Goal: Task Accomplishment & Management: Manage account settings

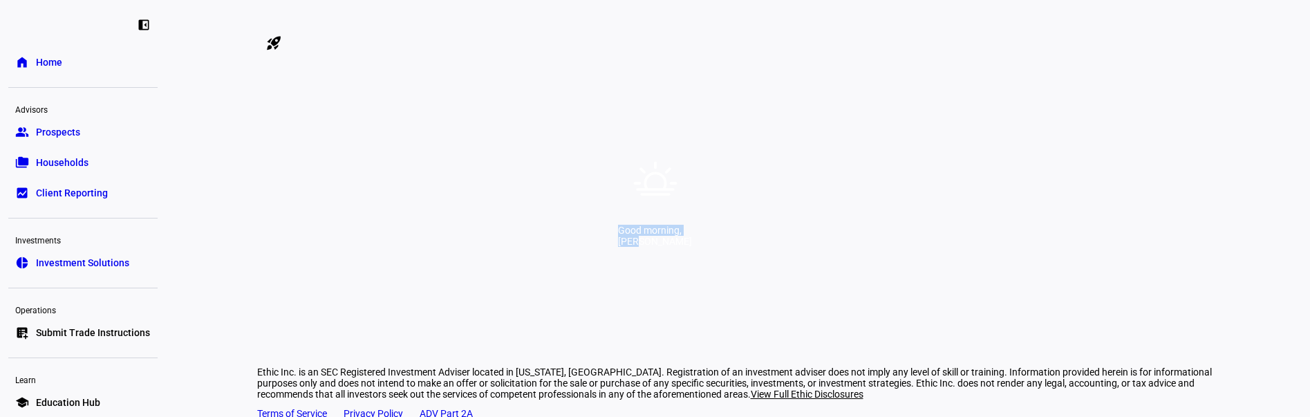
drag, startPoint x: 535, startPoint y: 245, endPoint x: 814, endPoint y: 253, distance: 279.4
click at [817, 255] on div "Good morning, [PERSON_NAME]" at bounding box center [655, 208] width 1310 height 417
click at [783, 192] on div "Good morning, [PERSON_NAME]" at bounding box center [655, 208] width 1310 height 417
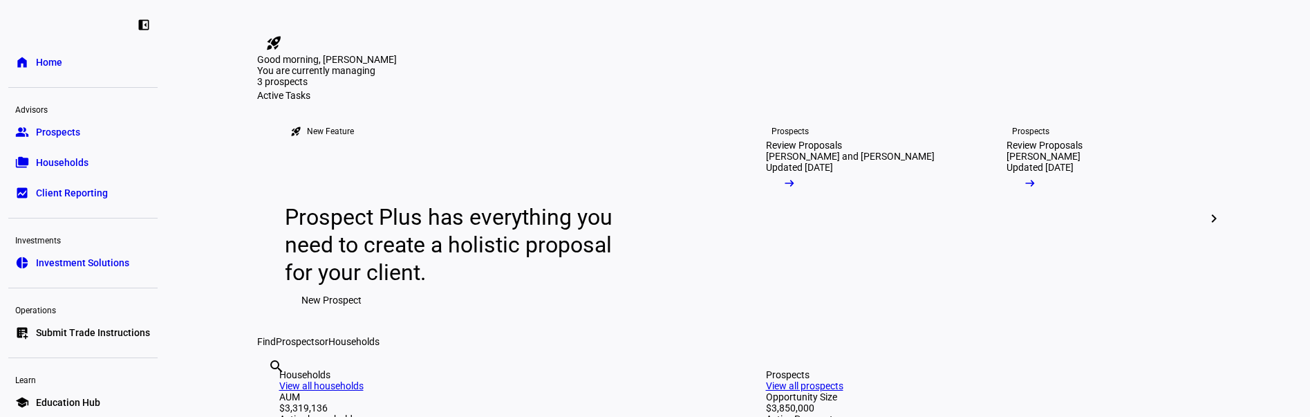
click at [228, 81] on eth-layout-page-content "rocket_launch Product Updates The latest features and improvements Powered by L…" at bounding box center [738, 208] width 1144 height 417
drag, startPoint x: 273, startPoint y: 88, endPoint x: 593, endPoint y: 140, distance: 323.6
click at [593, 90] on div "Good morning, [PERSON_NAME] are currently managing 3 prospects" at bounding box center [738, 72] width 962 height 36
click at [602, 90] on div "You are currently managing 3 prospects" at bounding box center [738, 77] width 962 height 25
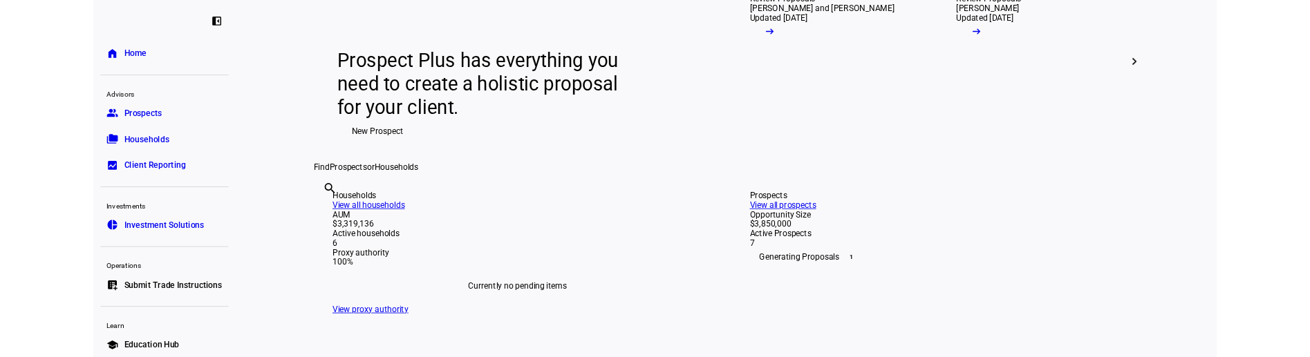
scroll to position [138, 0]
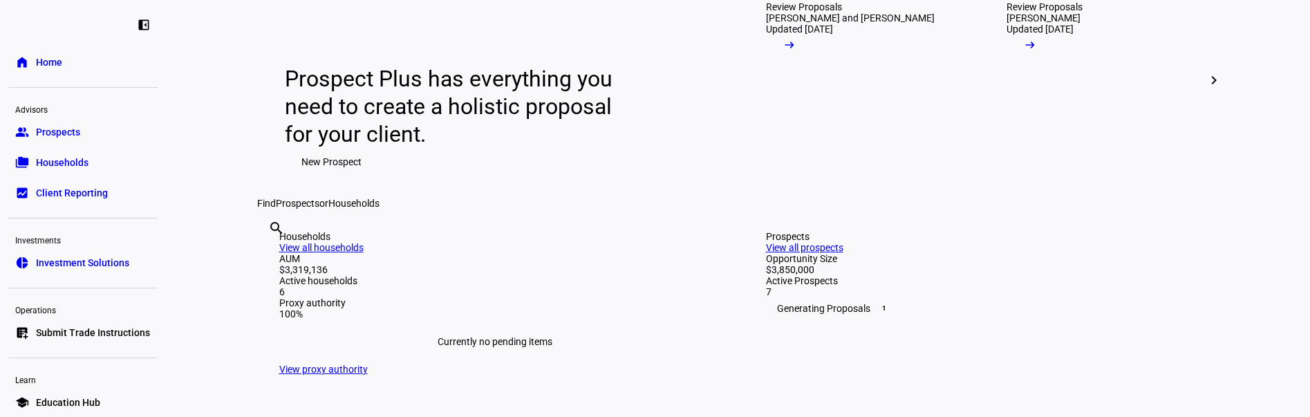
drag, startPoint x: 213, startPoint y: 129, endPoint x: 161, endPoint y: 116, distance: 53.3
click at [213, 128] on eth-layout-page-content "rocket_launch Product Updates The latest features and improvements Powered by L…" at bounding box center [738, 208] width 1144 height 417
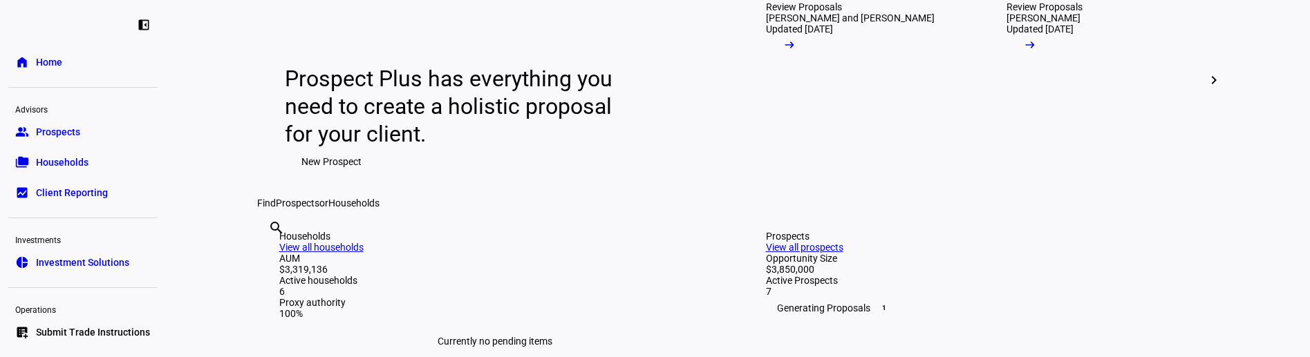
drag, startPoint x: 279, startPoint y: 50, endPoint x: 377, endPoint y: 50, distance: 98.2
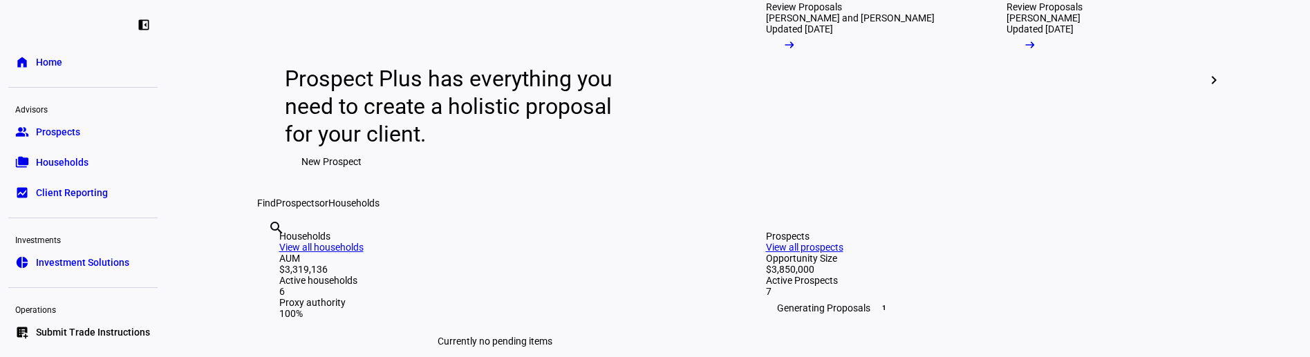
drag, startPoint x: 259, startPoint y: 44, endPoint x: 420, endPoint y: 43, distance: 160.4
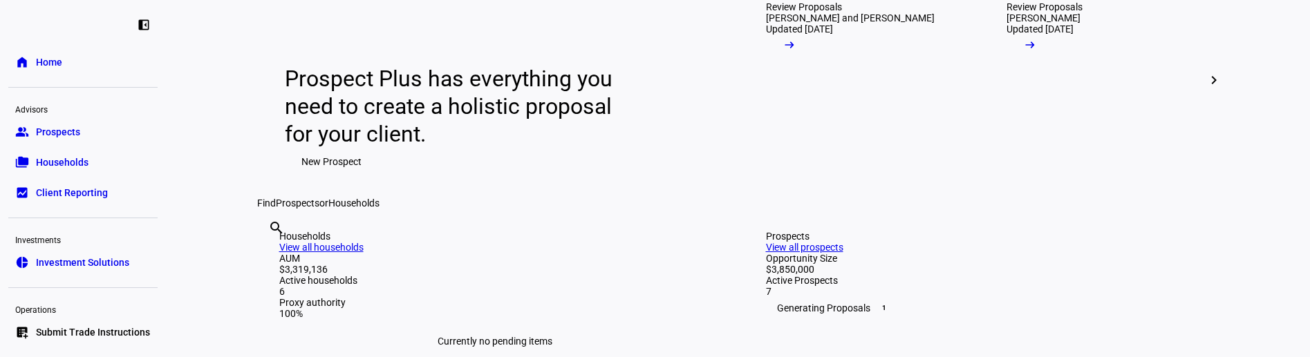
drag, startPoint x: 371, startPoint y: 40, endPoint x: 278, endPoint y: 40, distance: 93.3
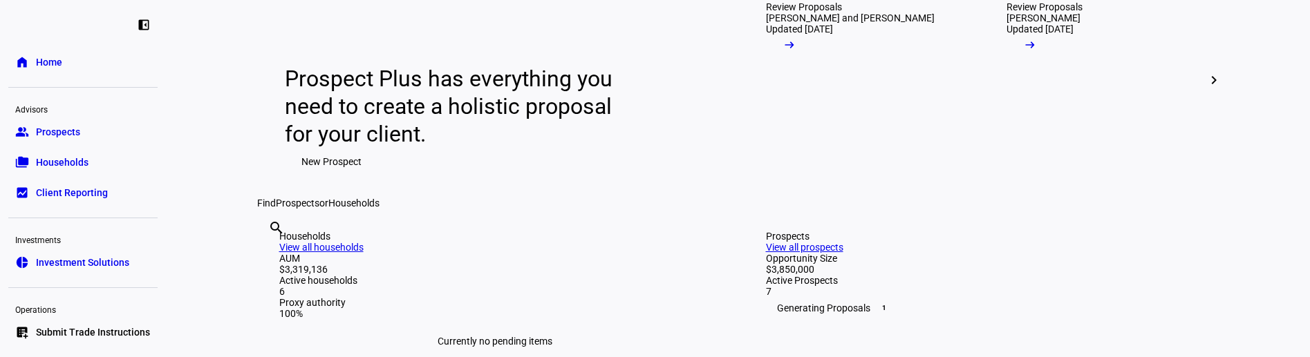
click at [192, 191] on eth-layout-page-content "rocket_launch Product Updates The latest features and improvements Powered by L…" at bounding box center [738, 178] width 1144 height 357
click at [73, 160] on span "Households" at bounding box center [62, 163] width 53 height 14
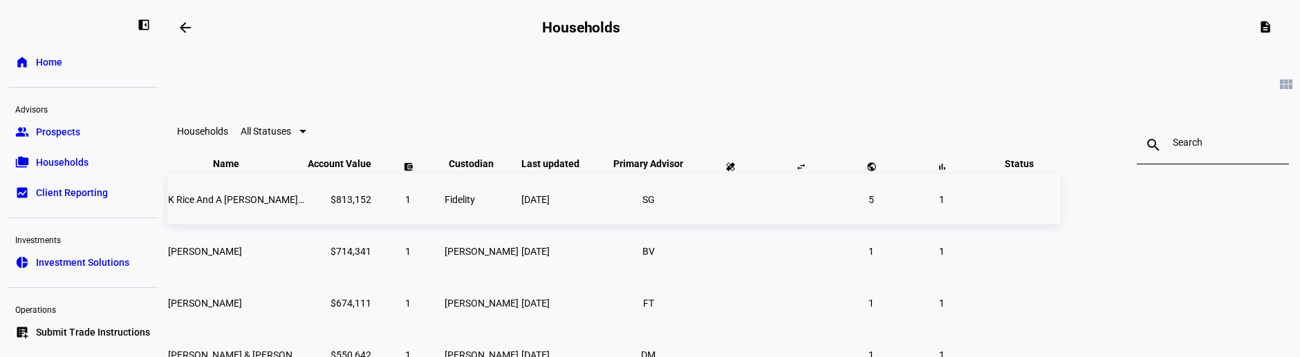
drag, startPoint x: 555, startPoint y: 297, endPoint x: 593, endPoint y: 252, distance: 58.9
click at [519, 225] on td "Fidelity" at bounding box center [481, 199] width 75 height 50
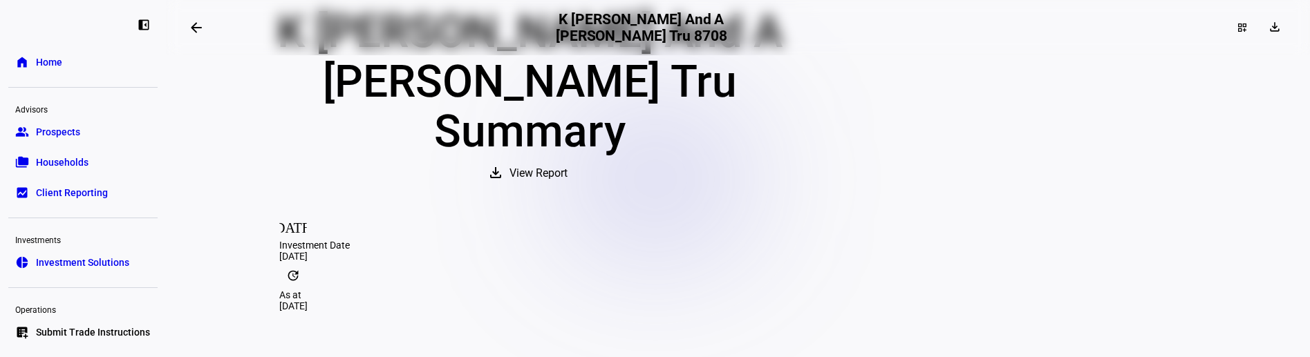
scroll to position [138, 0]
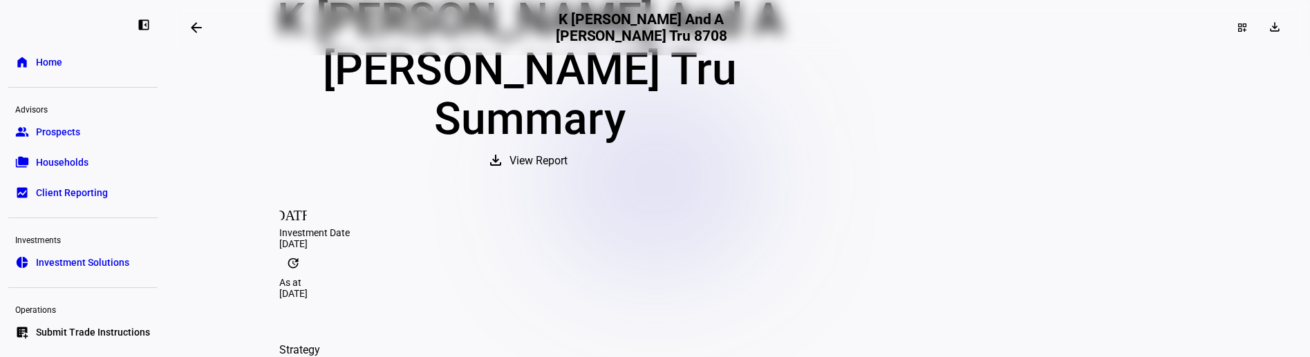
drag, startPoint x: 261, startPoint y: 158, endPoint x: 274, endPoint y: 150, distance: 15.5
click at [100, 131] on link "group Prospects" at bounding box center [82, 132] width 149 height 28
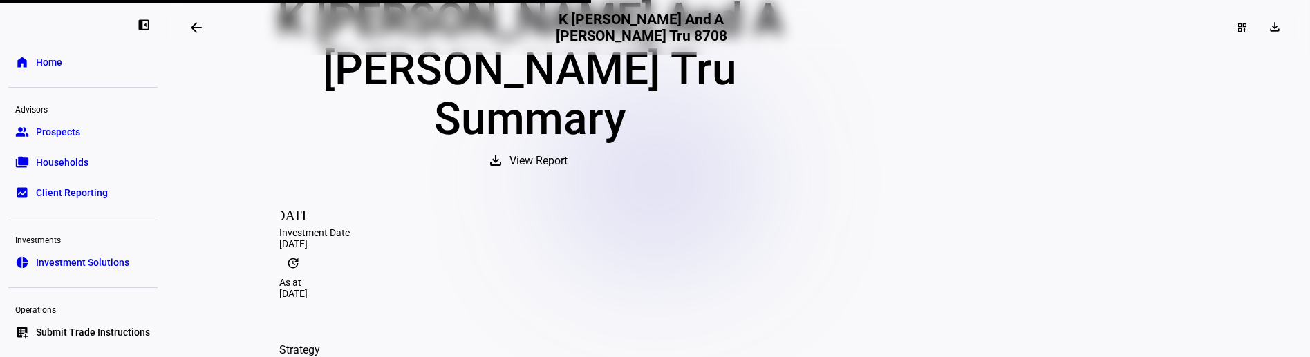
scroll to position [55, 0]
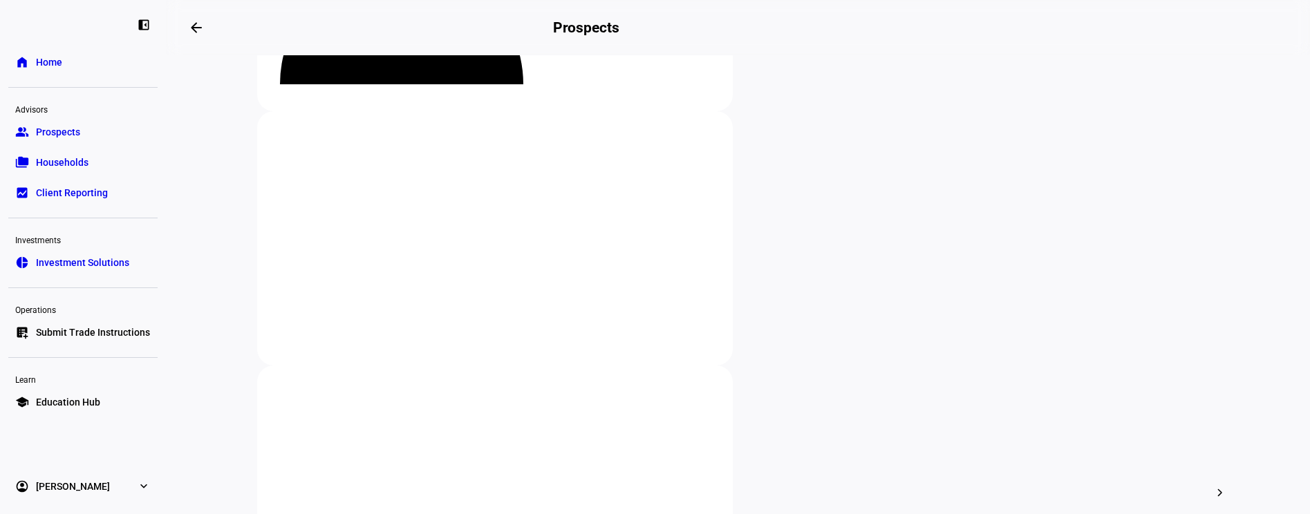
scroll to position [277, 0]
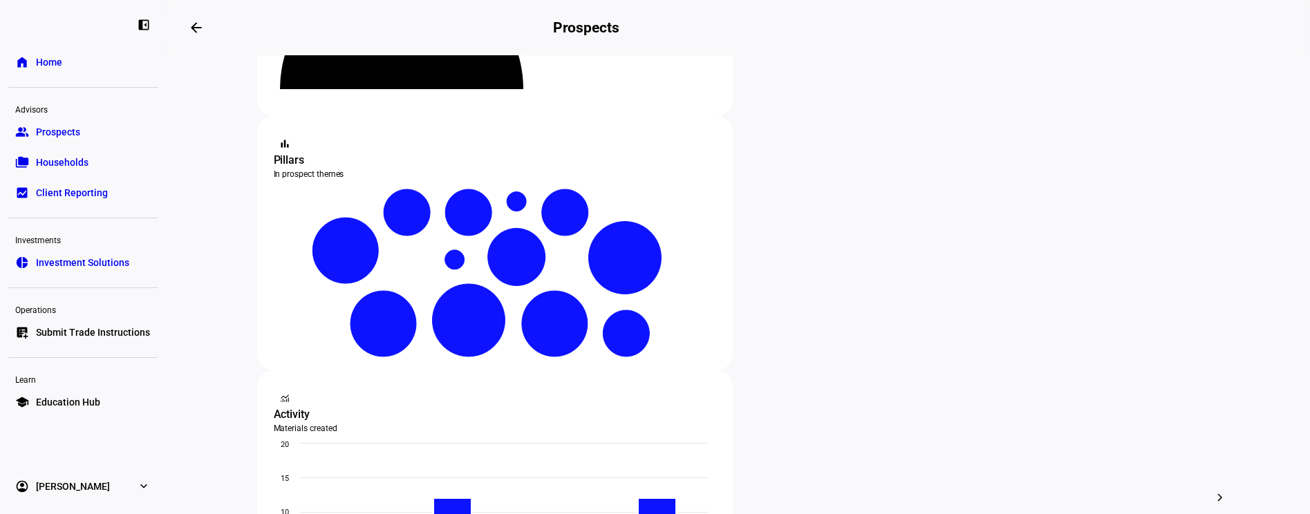
scroll to position [346, 0]
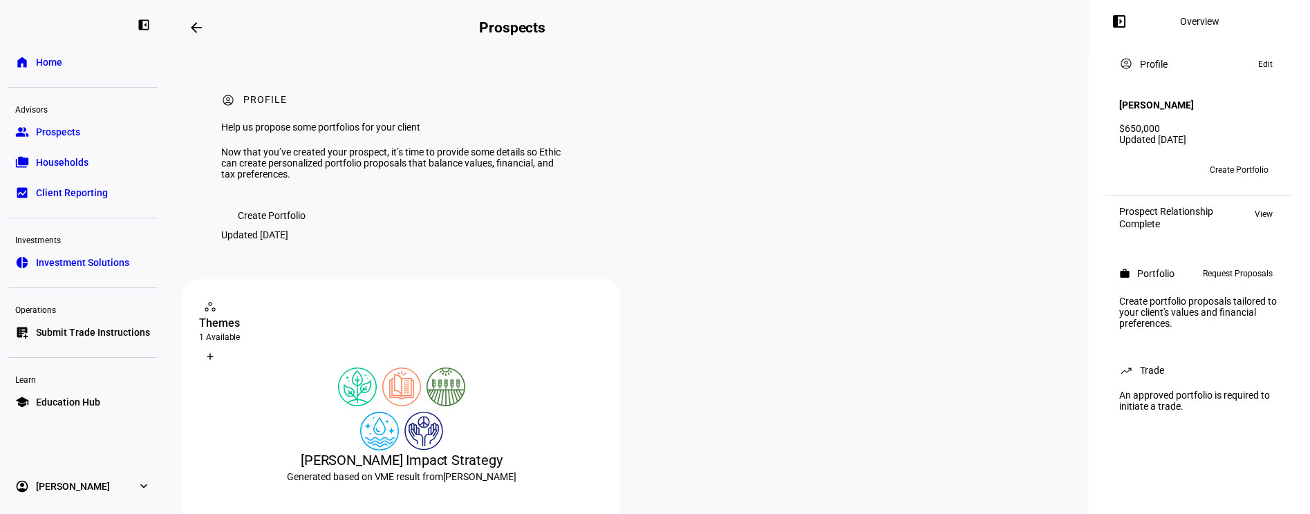
click at [585, 279] on div "account_circle Profile Help us propose some portfolios for your client Now that…" at bounding box center [628, 167] width 890 height 224
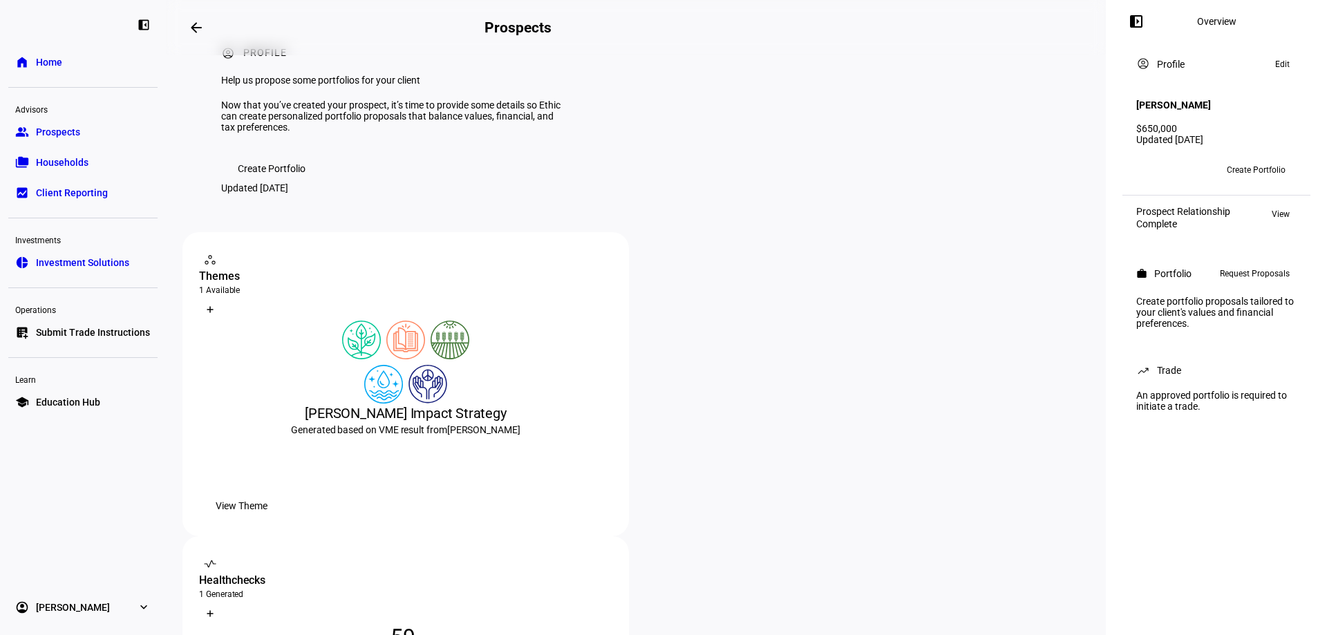
scroll to position [69, 0]
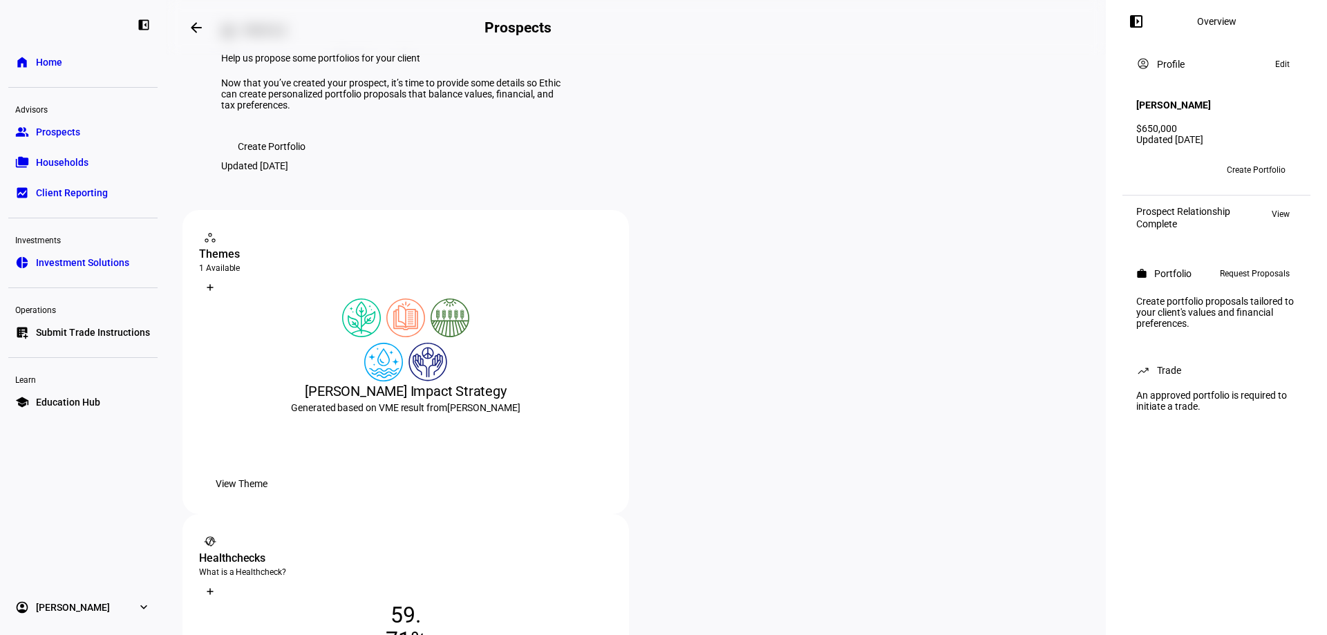
drag, startPoint x: 799, startPoint y: 330, endPoint x: 699, endPoint y: 331, distance: 99.6
click at [613, 357] on div "vital_signs contact_support Healthchecks 1 Generated What is a Healthcheck? Cre…" at bounding box center [405, 567] width 413 height 72
click at [617, 303] on div "account_circle Profile Help us propose some portfolios for your client Now that…" at bounding box center [636, 632] width 907 height 1292
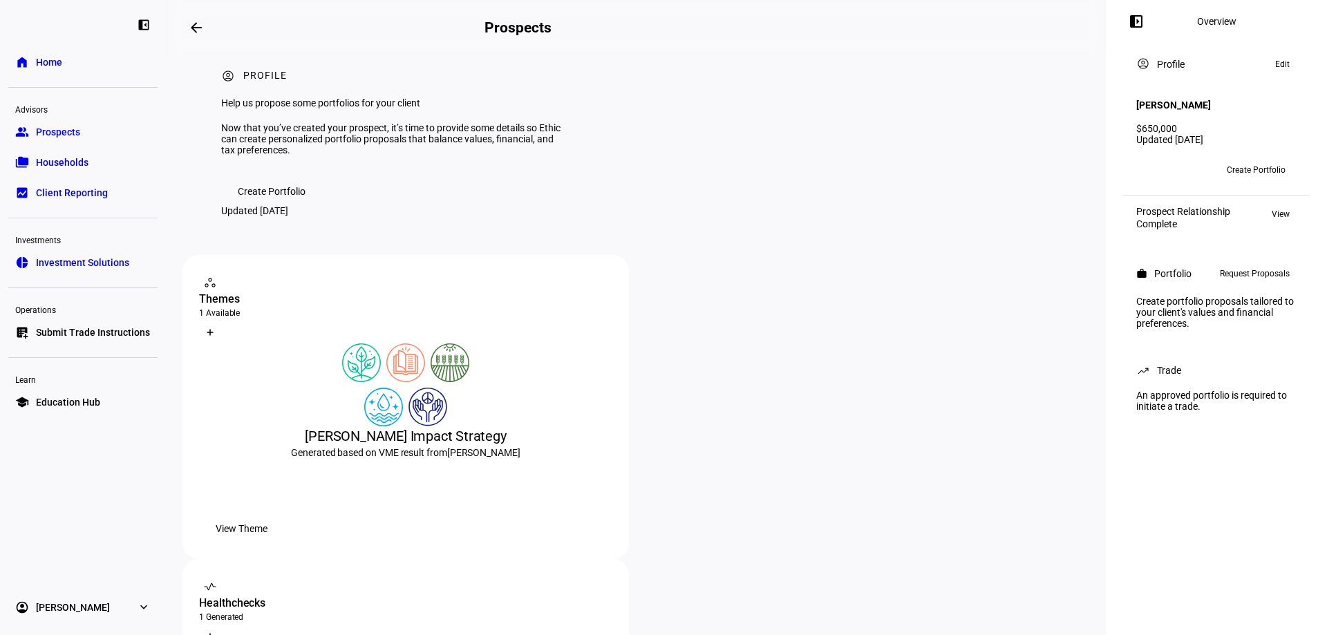
scroll to position [0, 0]
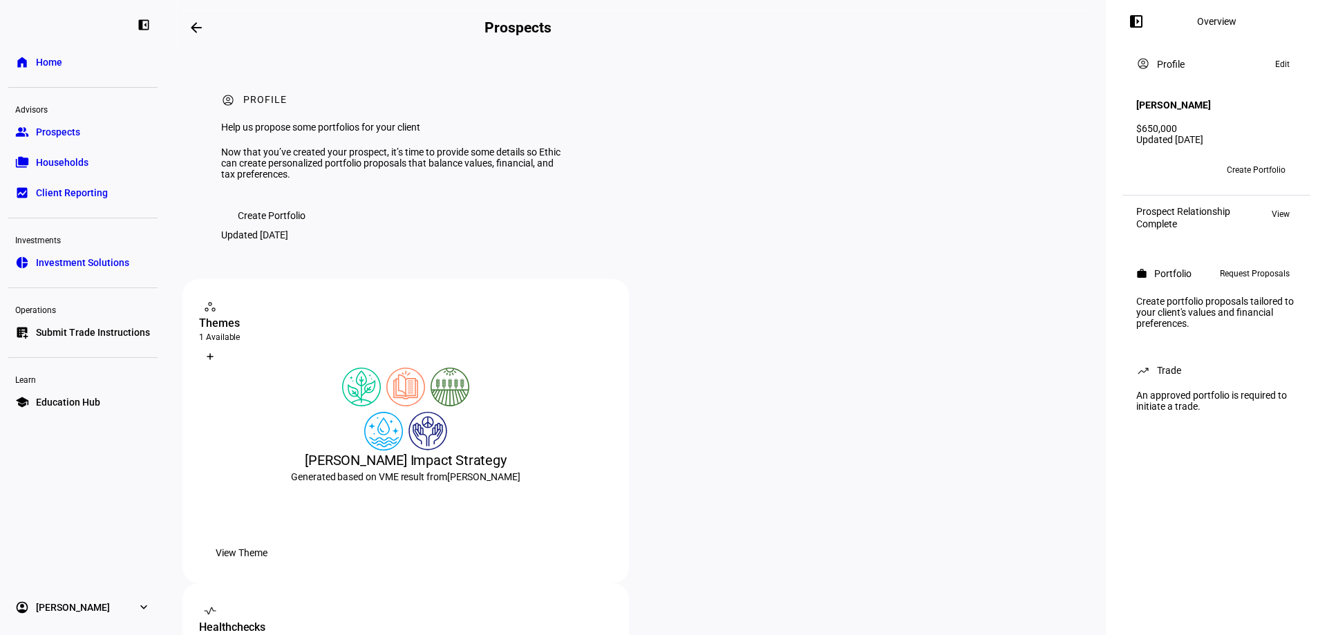
click at [59, 131] on span "Prospects" at bounding box center [58, 132] width 44 height 14
